Goal: Task Accomplishment & Management: Complete application form

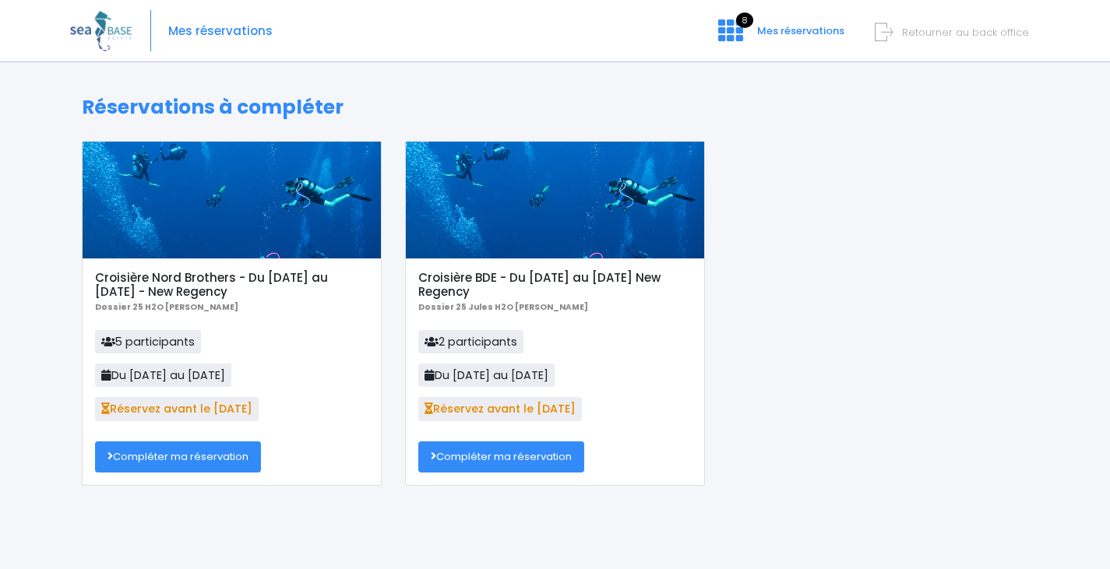
click at [191, 456] on link "Compléter ma réservation" at bounding box center [178, 456] width 166 height 31
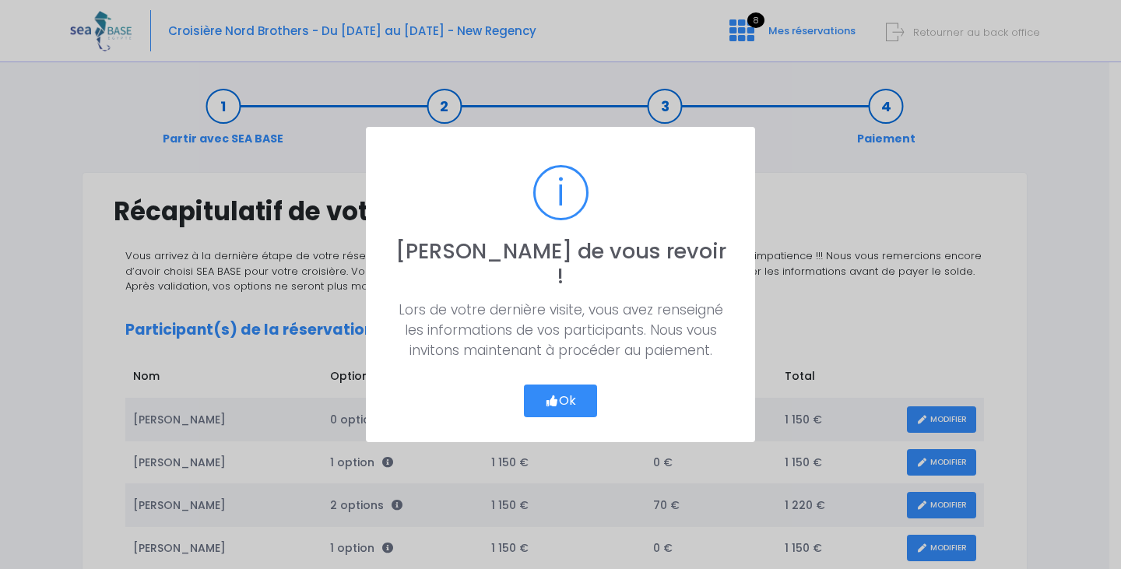
click at [582, 385] on button "Ok" at bounding box center [560, 401] width 73 height 33
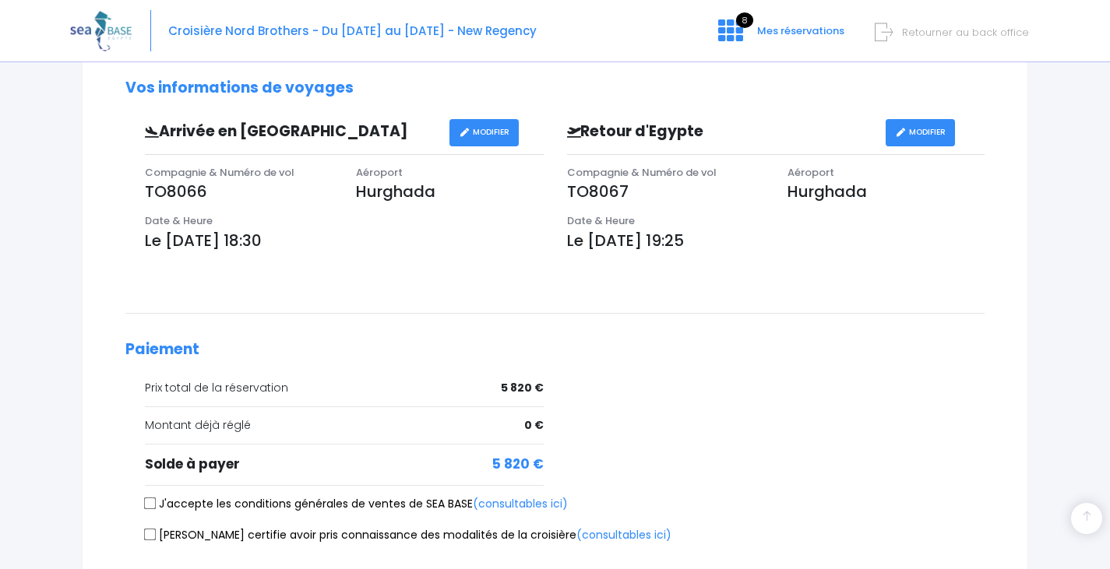
scroll to position [621, 0]
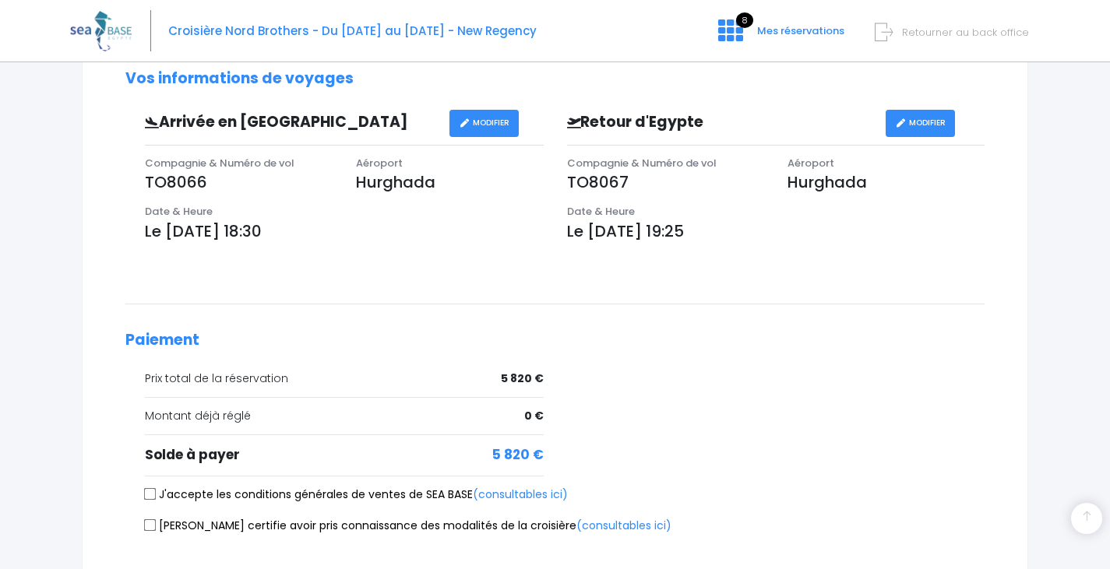
click at [149, 491] on input "J'accepte les conditions générales de ventes de SEA BASE (consultables ici)" at bounding box center [150, 494] width 12 height 12
checkbox input "true"
click at [146, 518] on label "Je certifie avoir pris connaissance des modalités de la croisière (consultables…" at bounding box center [408, 526] width 526 height 16
click at [146, 519] on input "Je certifie avoir pris connaissance des modalités de la croisière (consultables…" at bounding box center [150, 525] width 12 height 12
checkbox input "true"
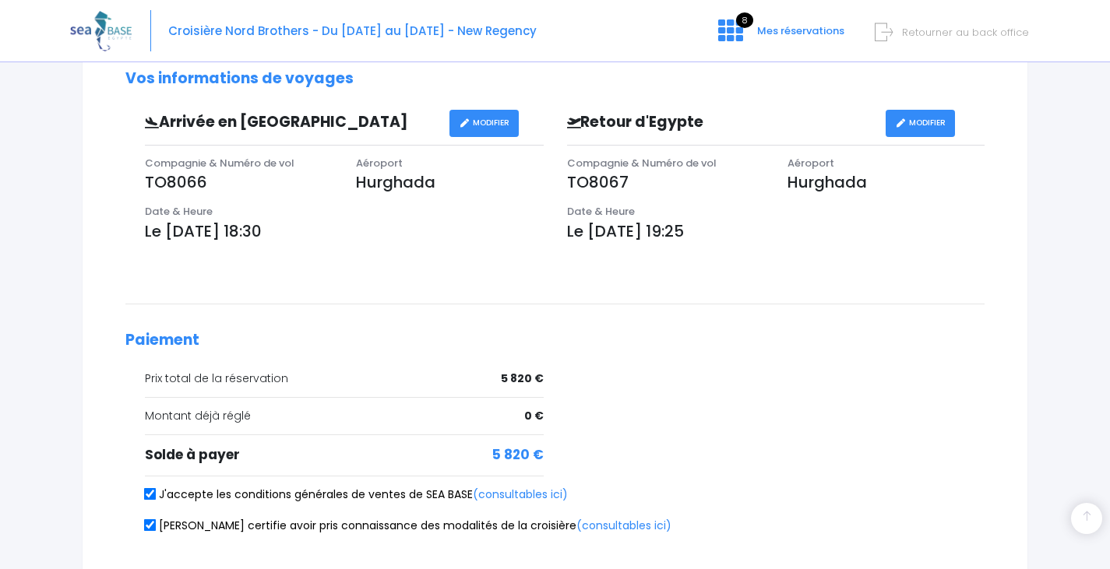
scroll to position [760, 0]
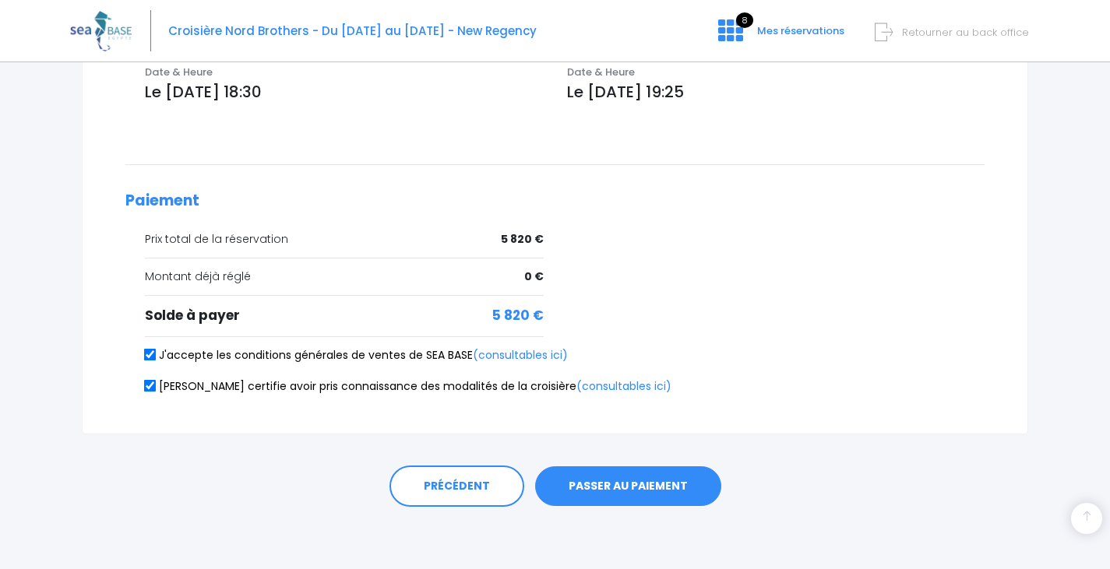
click at [672, 483] on button "PASSER AU PAIEMENT" at bounding box center [628, 486] width 186 height 40
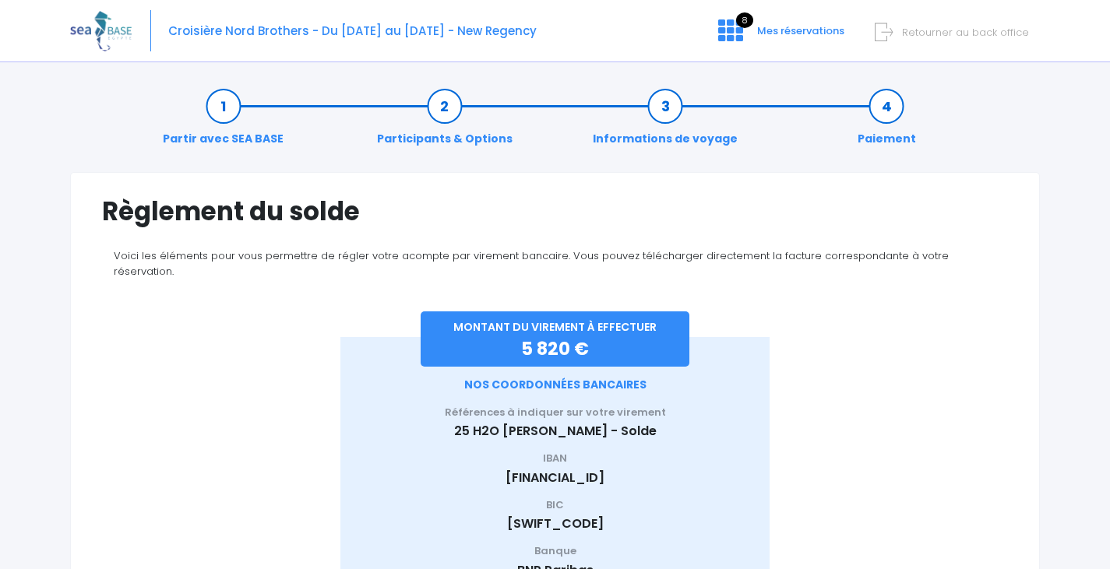
scroll to position [124, 0]
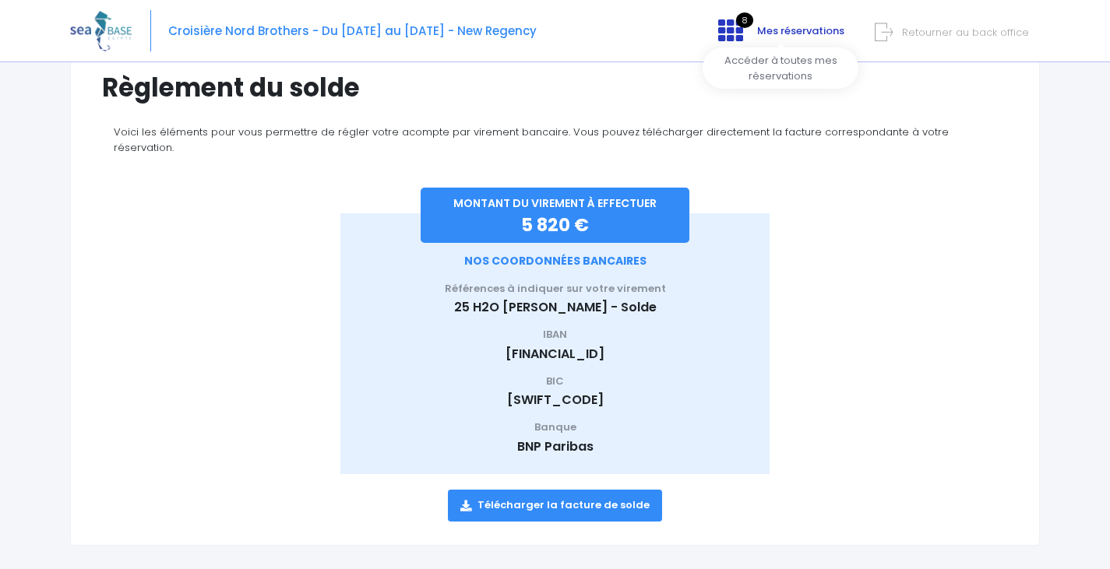
click at [807, 27] on span "Mes réservations" at bounding box center [800, 30] width 87 height 15
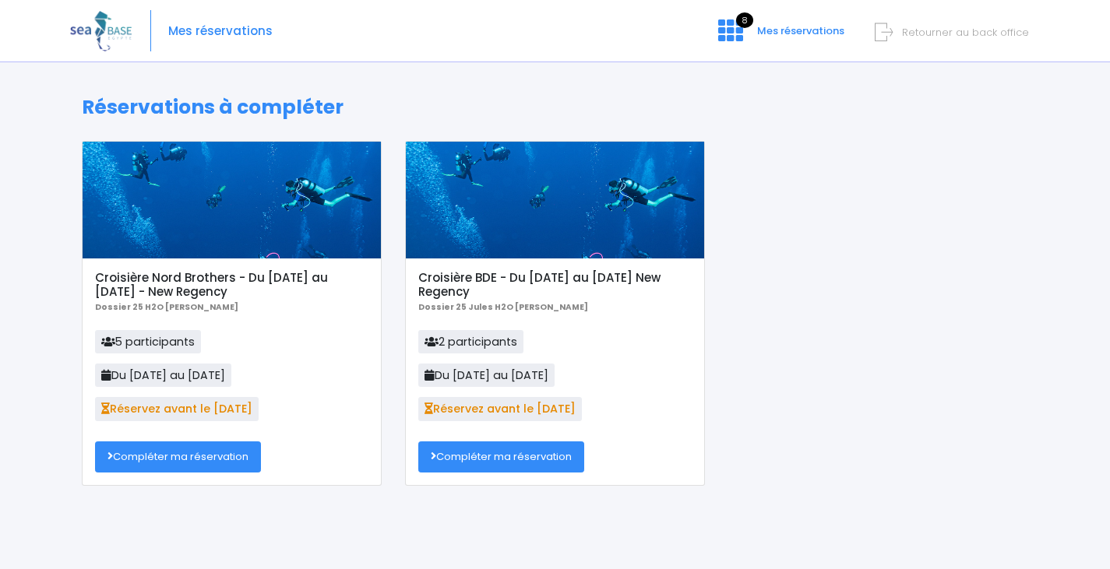
click at [548, 455] on link "Compléter ma réservation" at bounding box center [501, 456] width 166 height 31
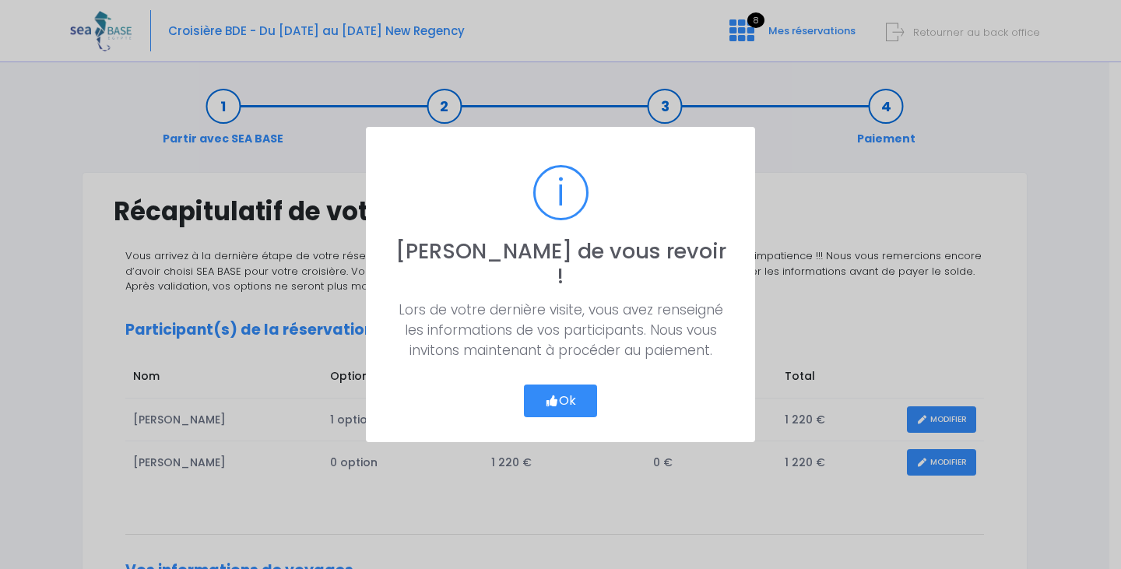
click at [577, 385] on button "Ok" at bounding box center [560, 401] width 73 height 33
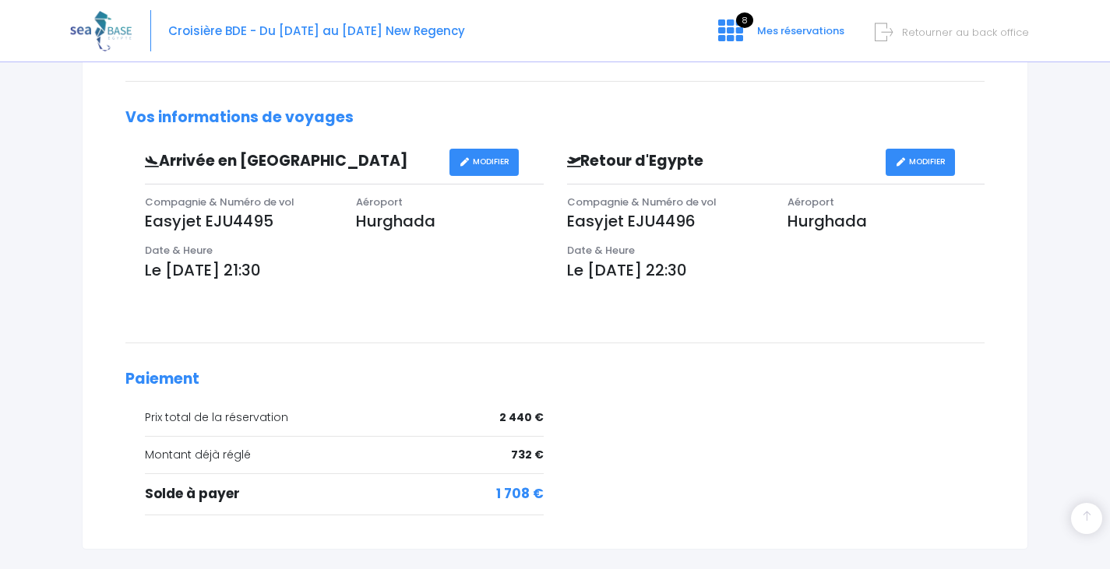
scroll to position [568, 0]
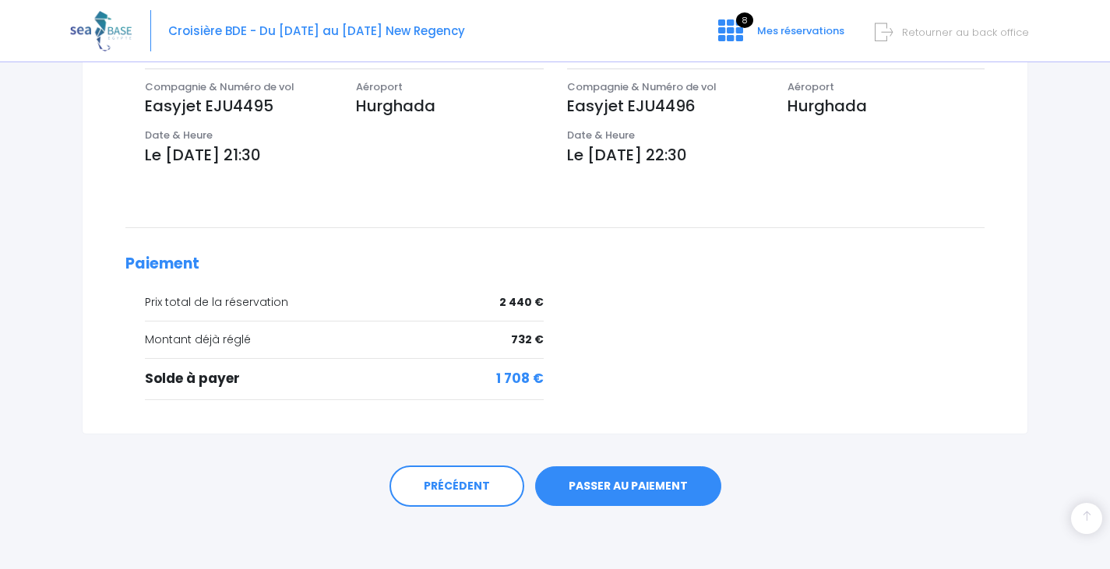
click at [623, 483] on link "PASSER AU PAIEMENT" at bounding box center [628, 486] width 186 height 40
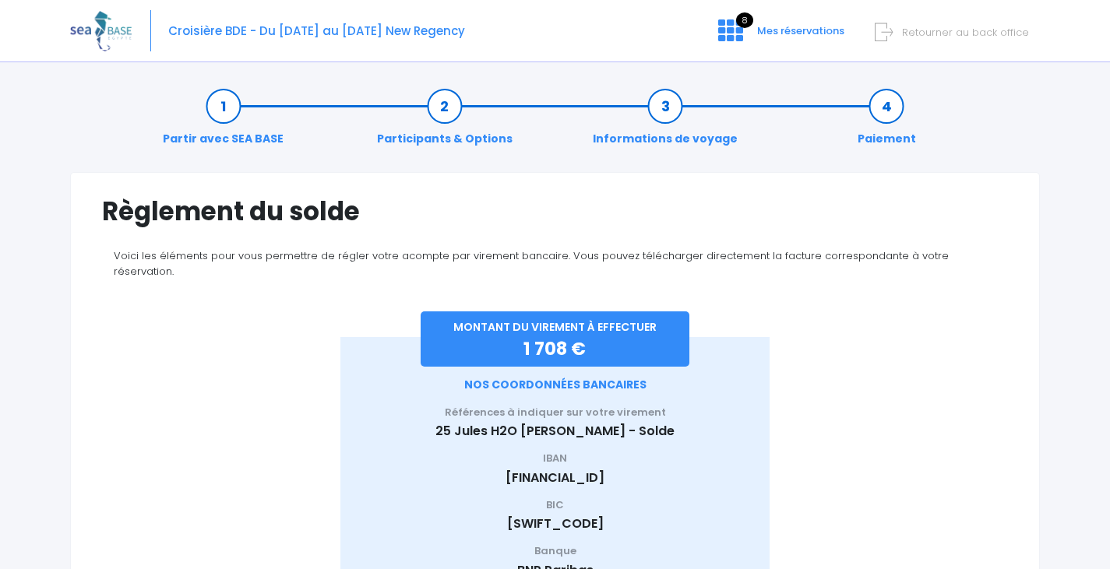
scroll to position [124, 0]
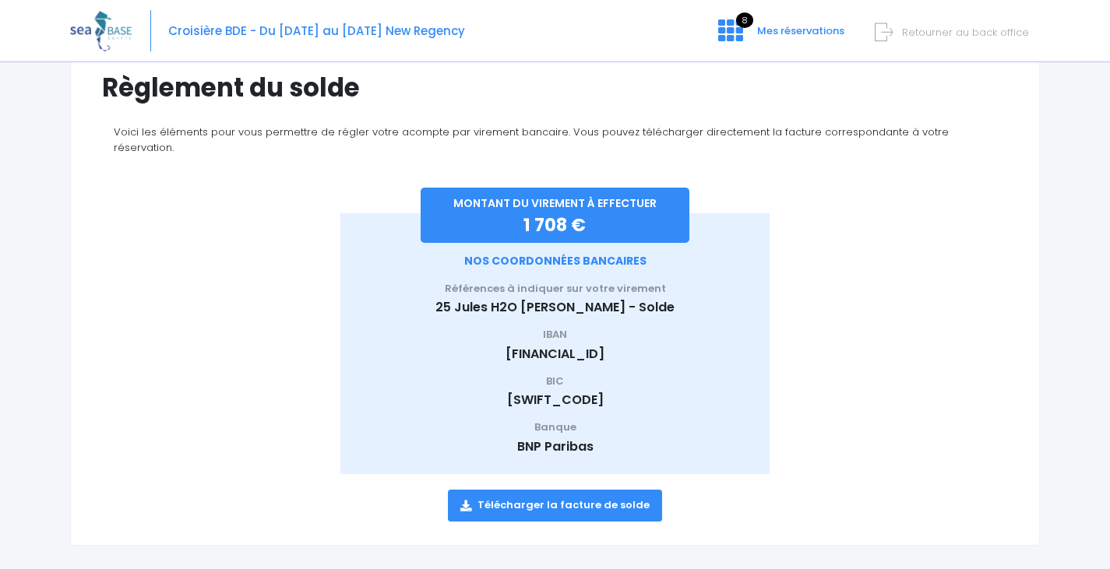
click at [618, 490] on link "Télécharger la facture de solde" at bounding box center [555, 505] width 214 height 31
click at [940, 30] on span "Retourner au back office" at bounding box center [965, 32] width 127 height 15
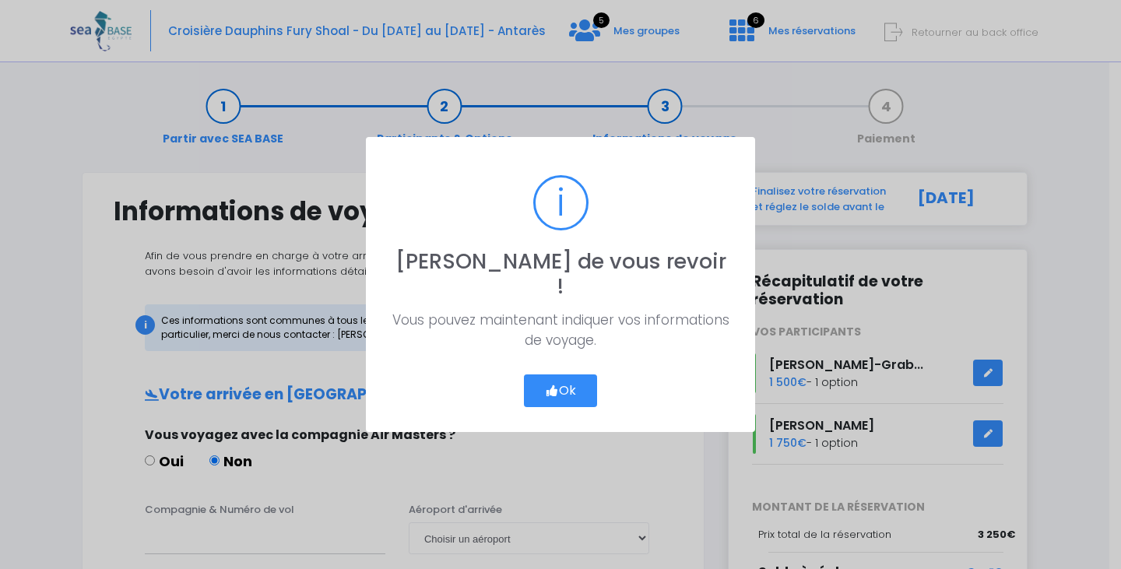
drag, startPoint x: 0, startPoint y: 0, endPoint x: 539, endPoint y: 382, distance: 660.7
click at [539, 382] on button "Ok" at bounding box center [560, 391] width 73 height 33
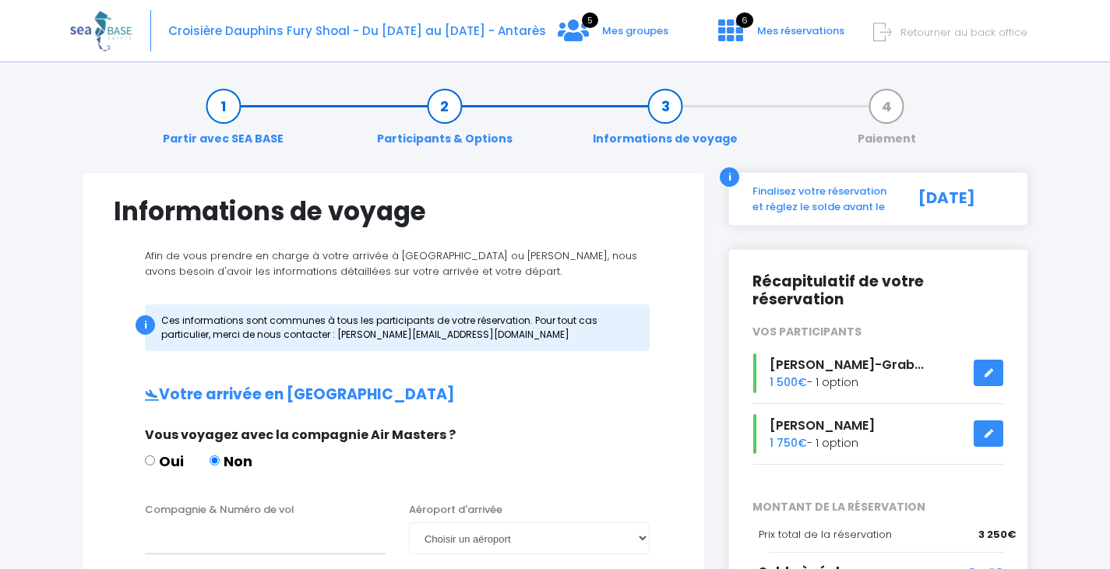
click at [937, 32] on span "Retourner au back office" at bounding box center [963, 32] width 127 height 15
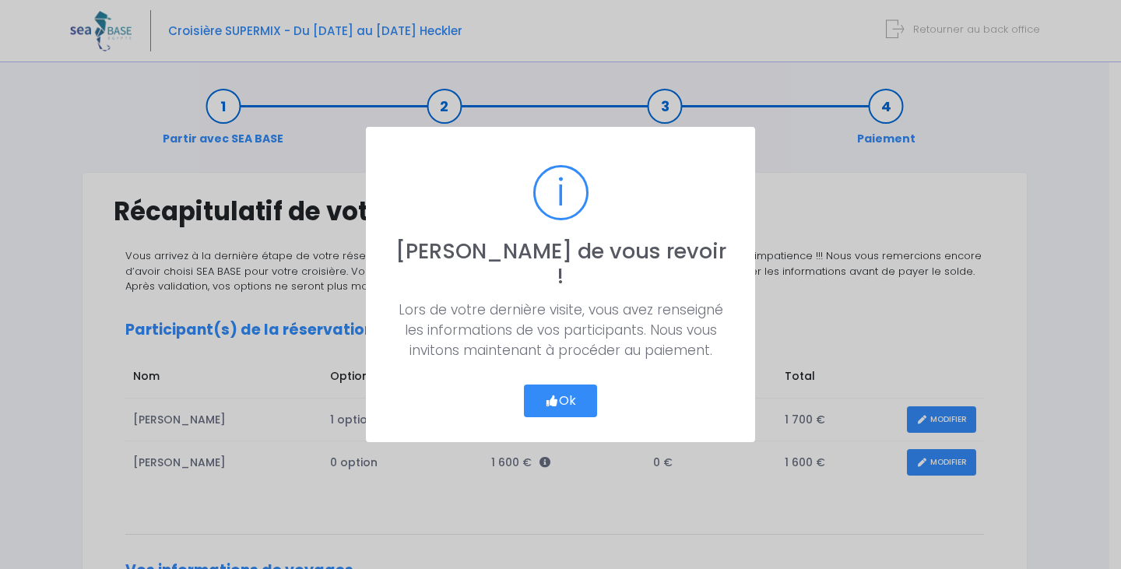
click at [540, 389] on button "Ok" at bounding box center [560, 401] width 73 height 33
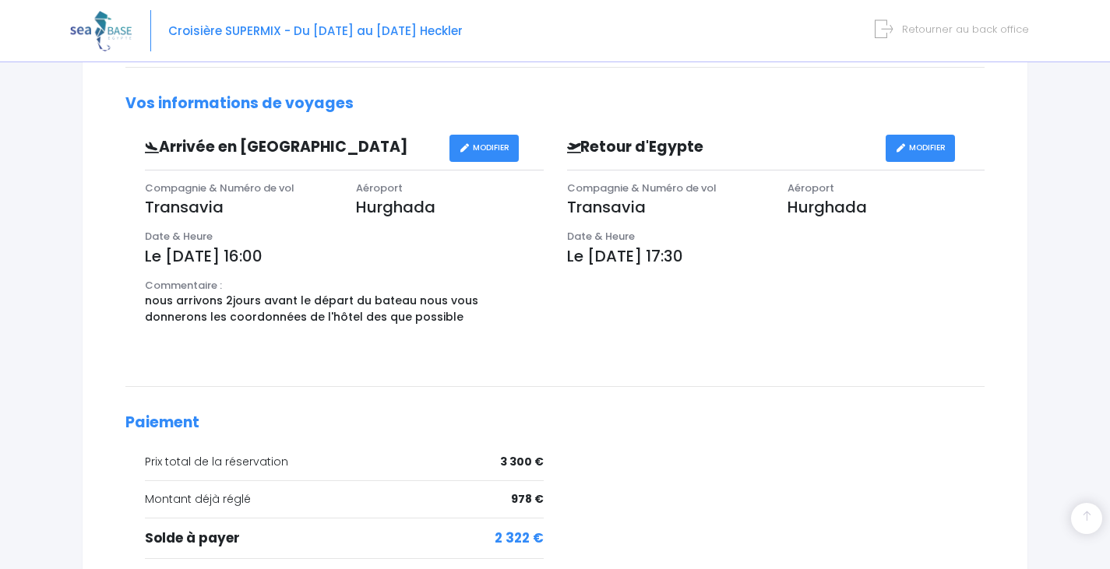
scroll to position [627, 0]
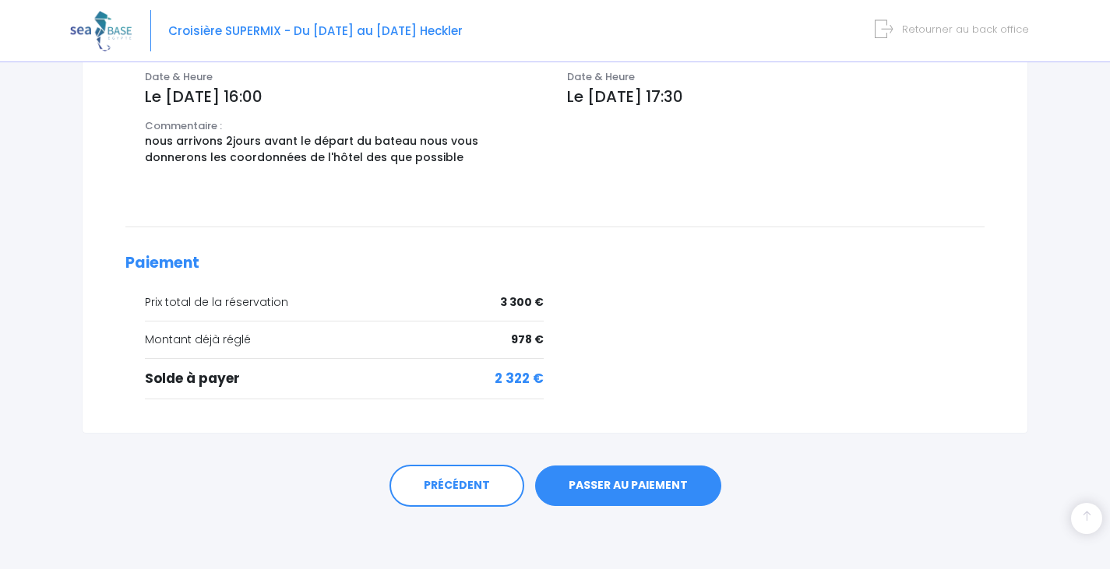
click at [631, 480] on link "PASSER AU PAIEMENT" at bounding box center [628, 486] width 186 height 40
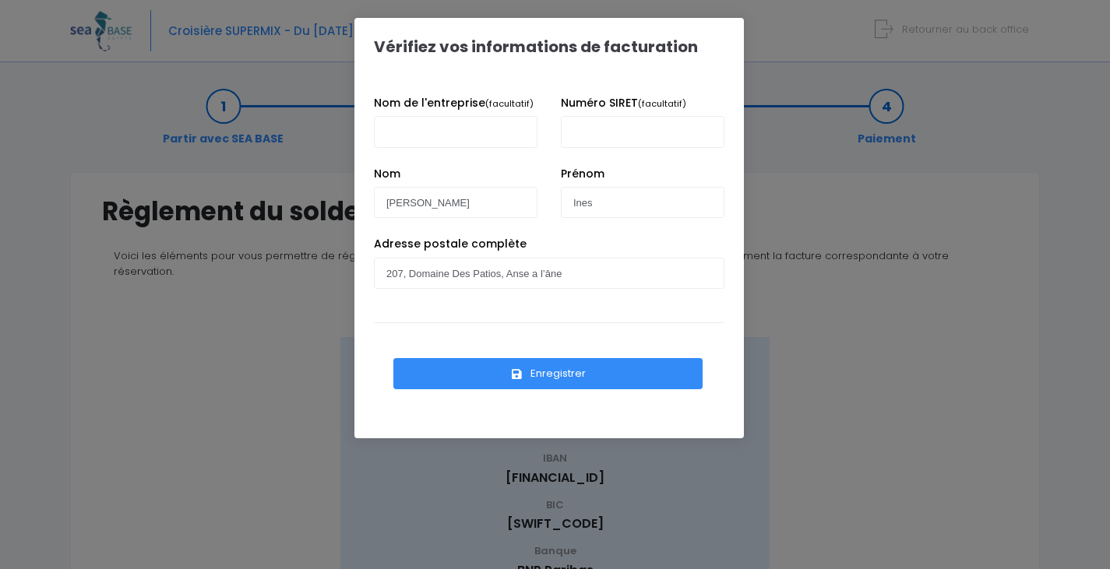
click at [573, 375] on button "Enregistrer" at bounding box center [547, 373] width 309 height 31
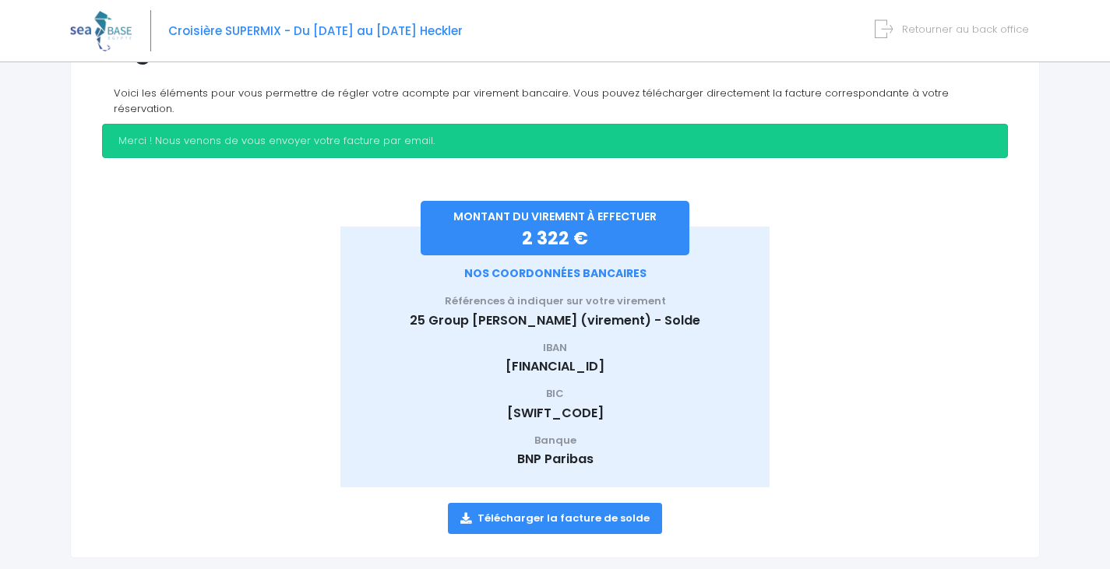
scroll to position [175, 0]
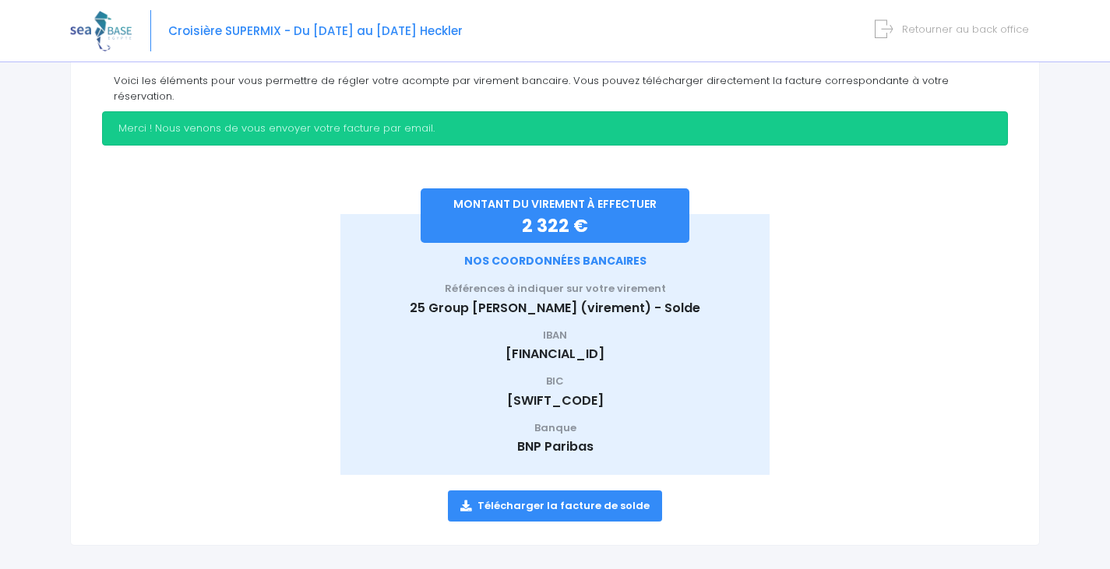
click at [552, 492] on link "Télécharger la facture de solde" at bounding box center [555, 506] width 214 height 31
click at [932, 173] on div at bounding box center [894, 315] width 227 height 319
click at [999, 25] on span "Retourner au back office" at bounding box center [965, 29] width 127 height 15
